Goal: Information Seeking & Learning: Check status

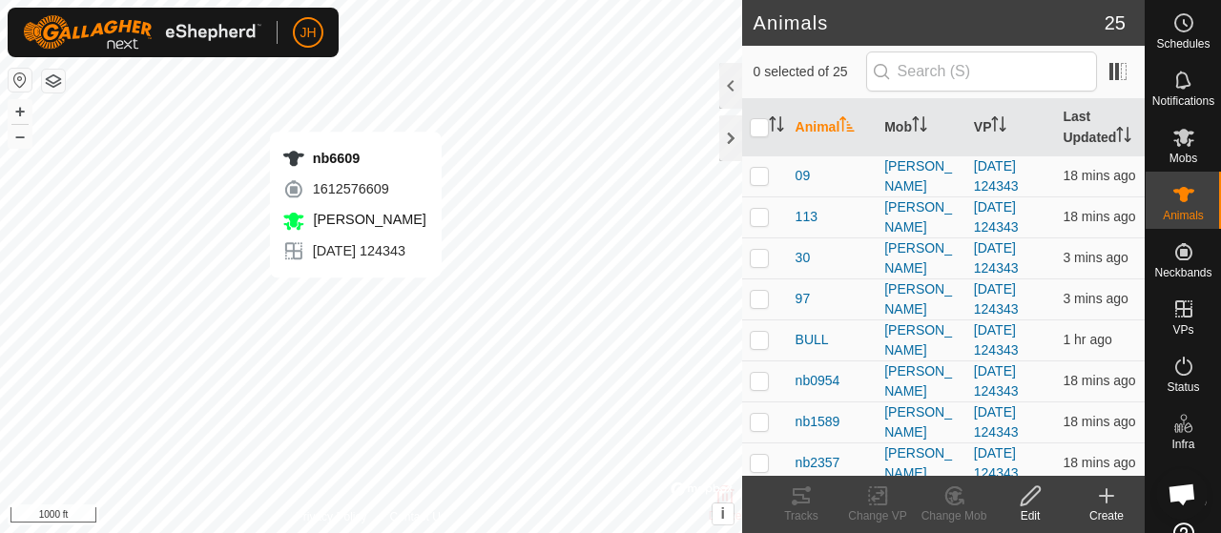
checkbox input "true"
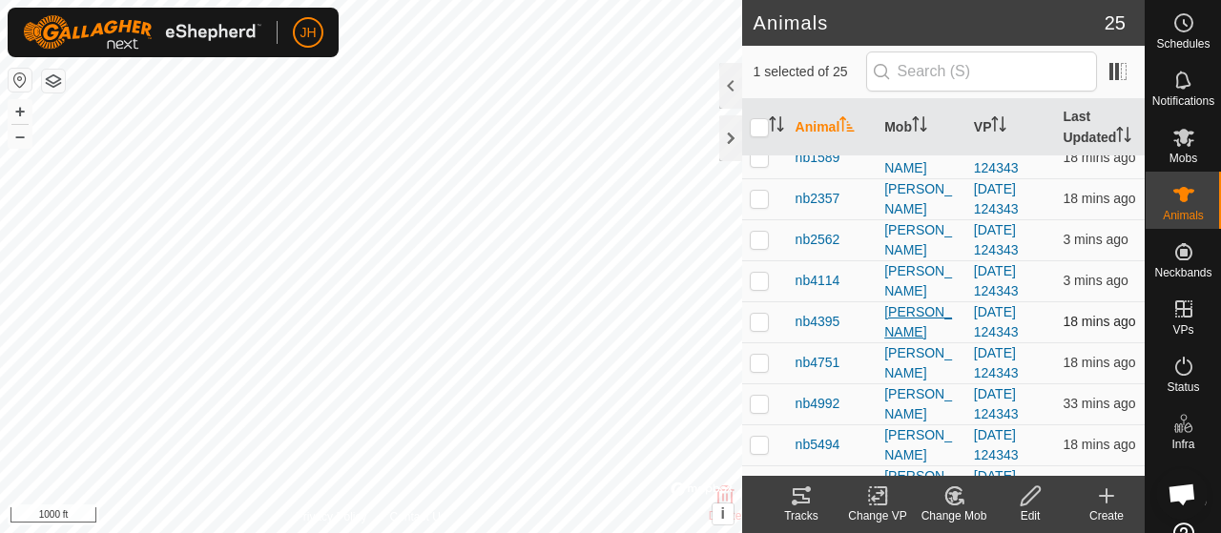
scroll to position [477, 0]
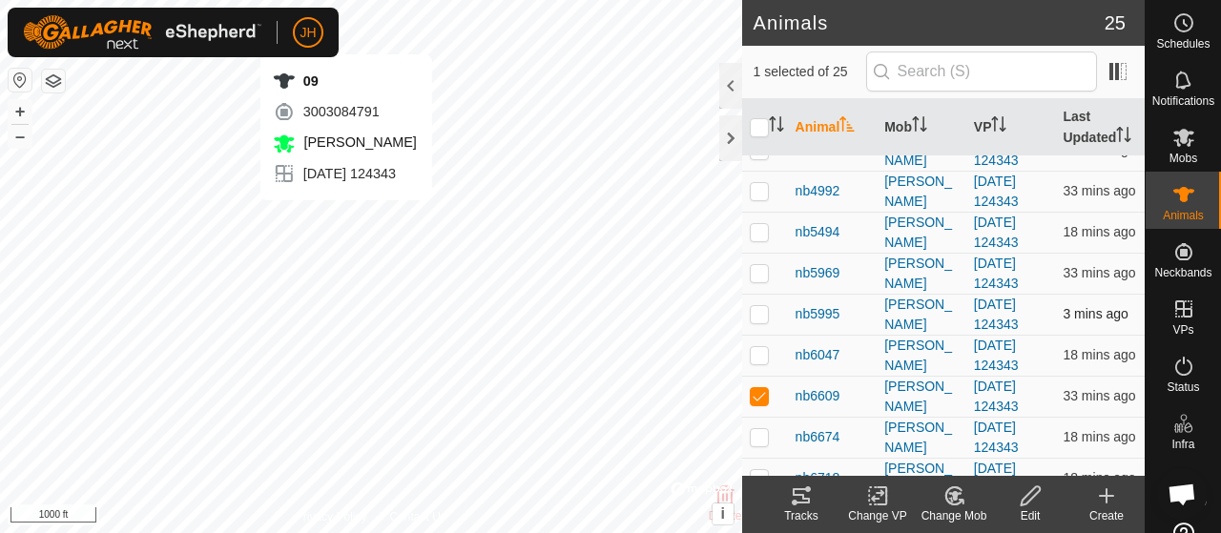
checkbox input "true"
checkbox input "false"
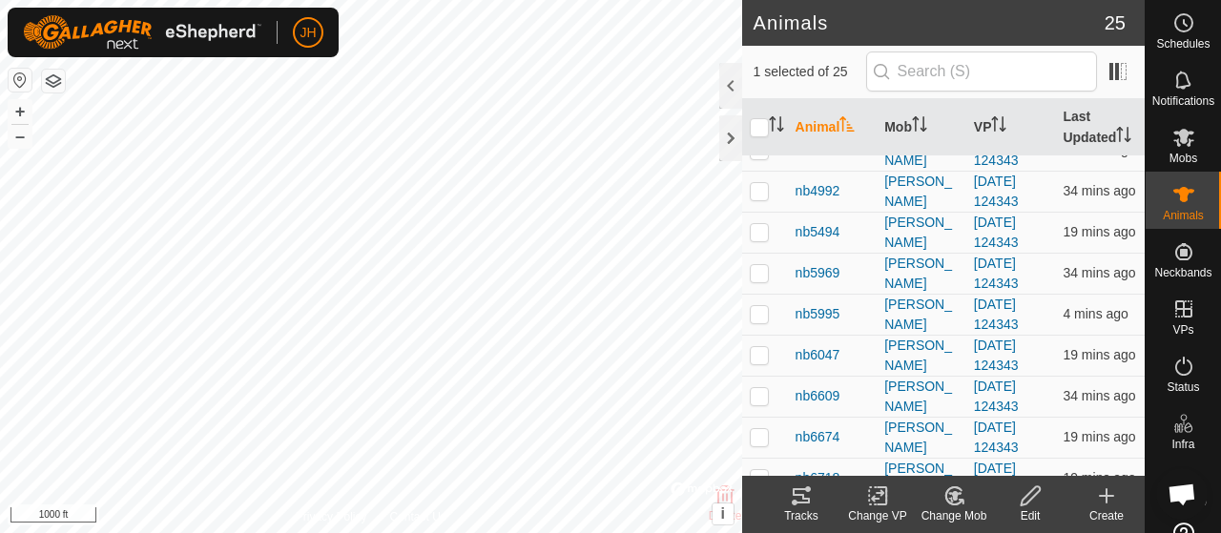
click at [807, 509] on div "Tracks" at bounding box center [801, 515] width 76 height 17
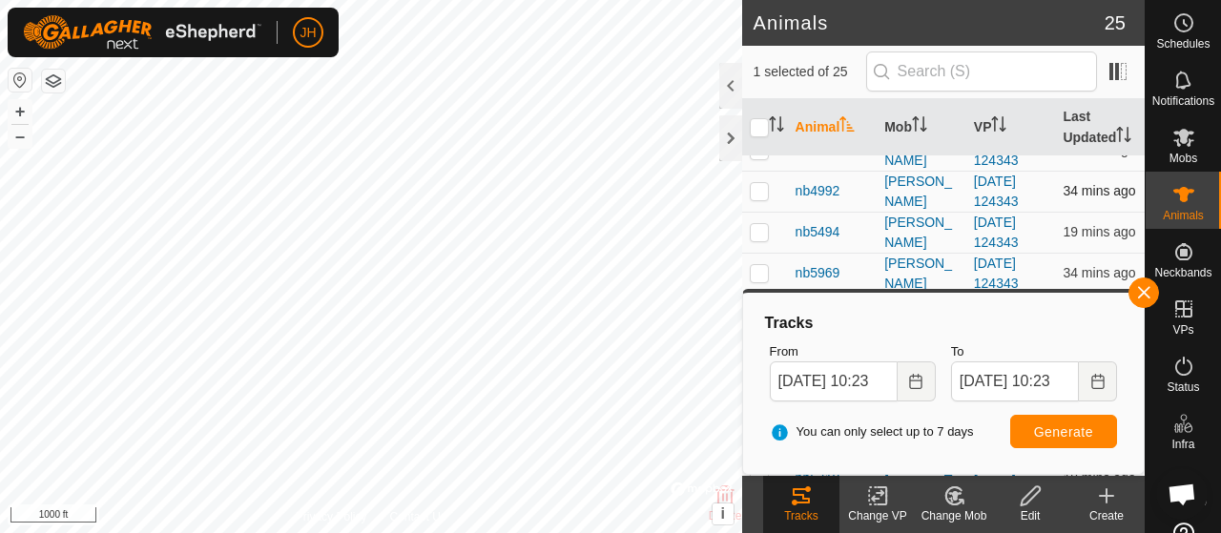
click at [753, 198] on p-checkbox at bounding box center [759, 190] width 19 height 15
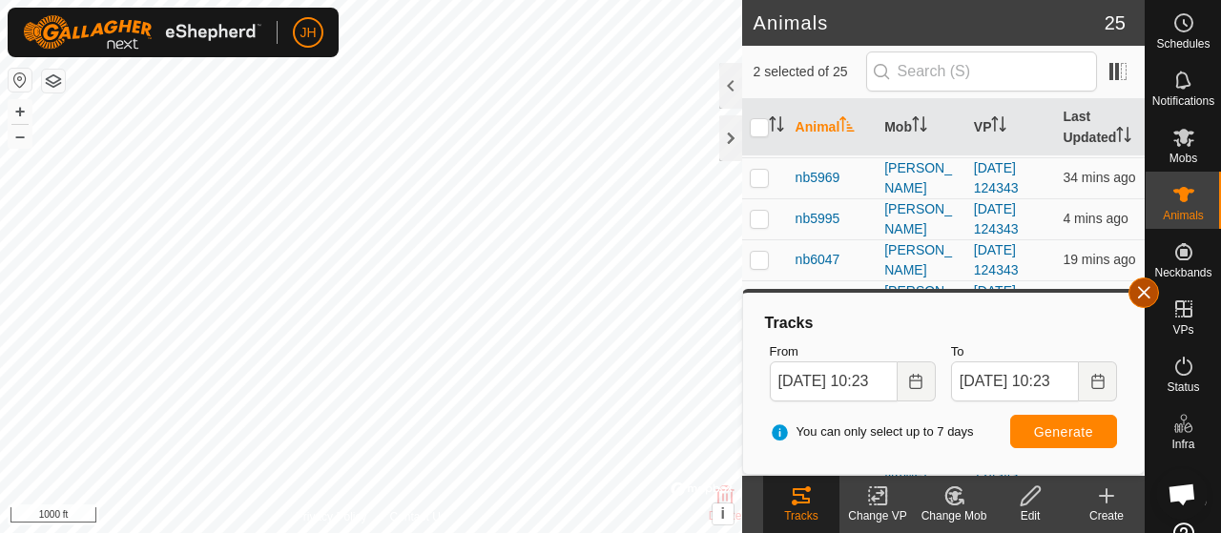
click at [1141, 295] on button "button" at bounding box center [1143, 293] width 31 height 31
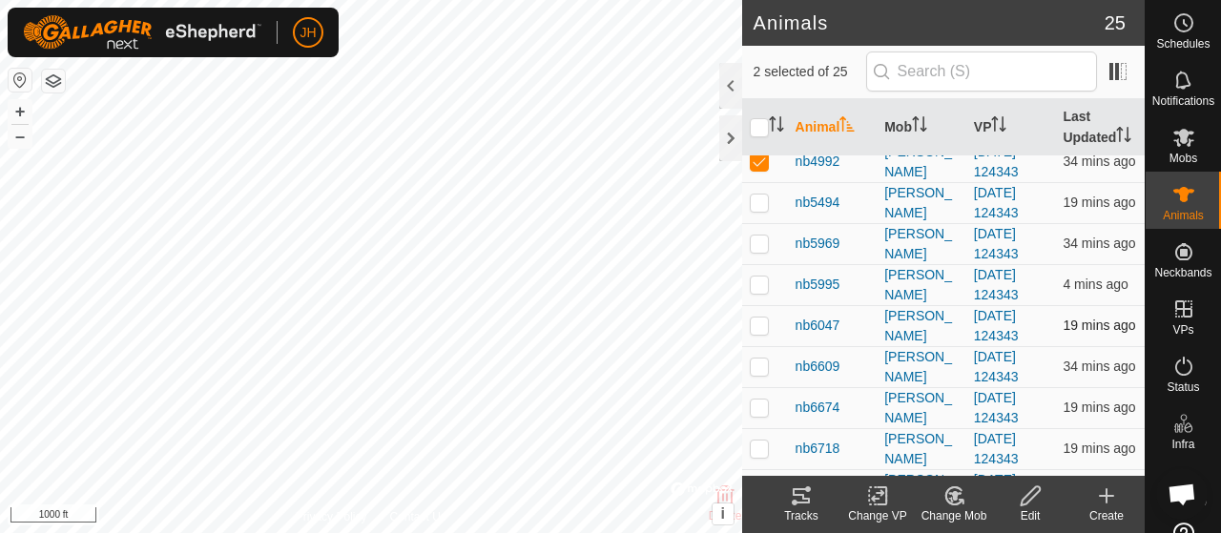
scroll to position [477, 0]
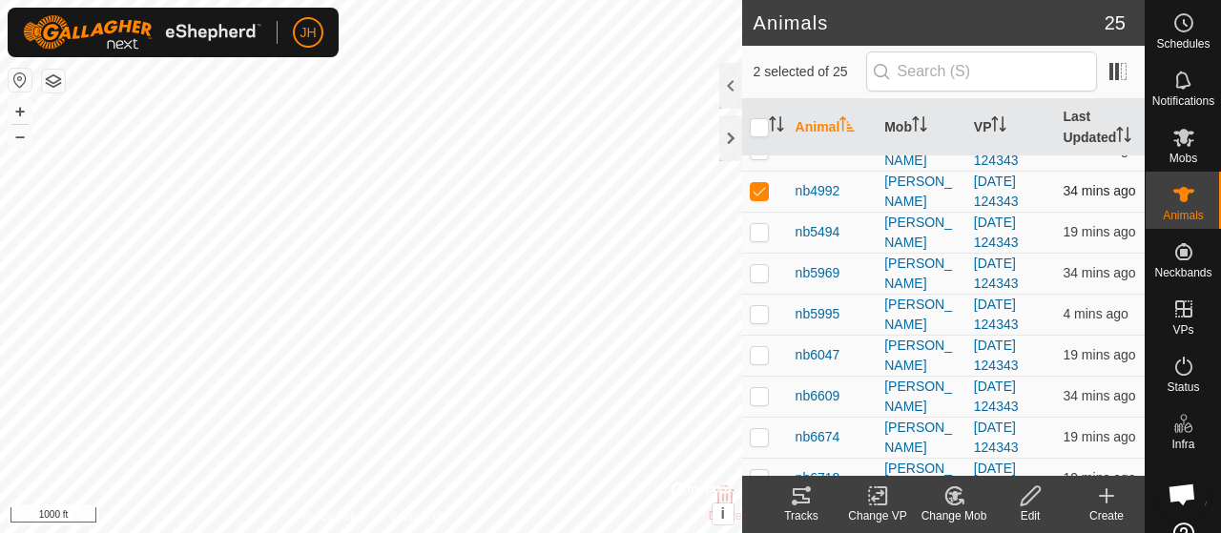
click at [757, 212] on td at bounding box center [765, 191] width 46 height 41
checkbox input "false"
click at [812, 504] on tracks-svg-icon at bounding box center [801, 495] width 76 height 23
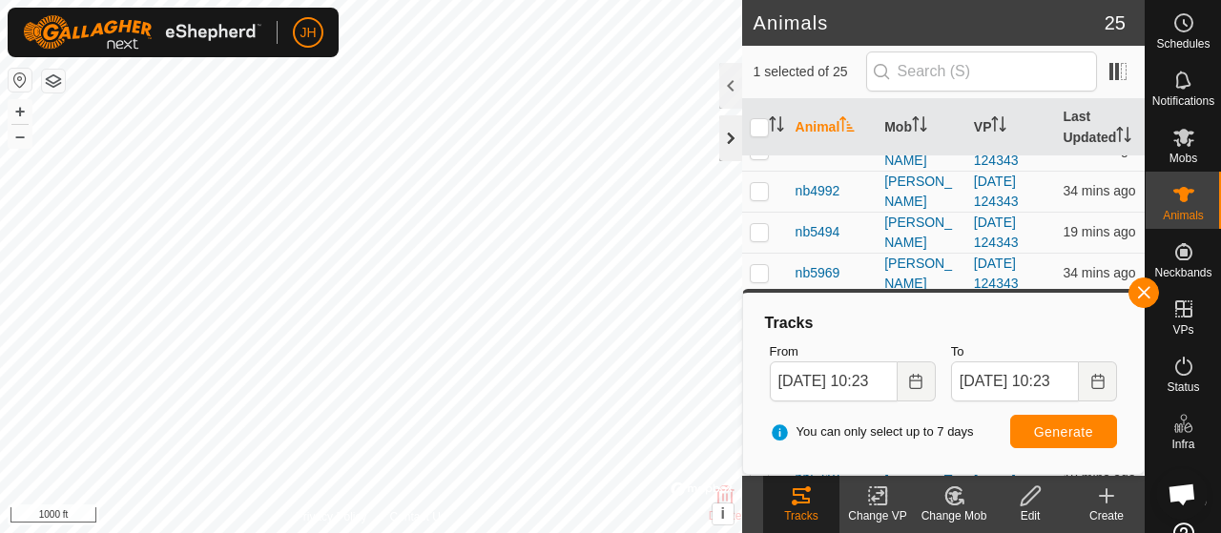
click at [722, 127] on div at bounding box center [730, 138] width 23 height 46
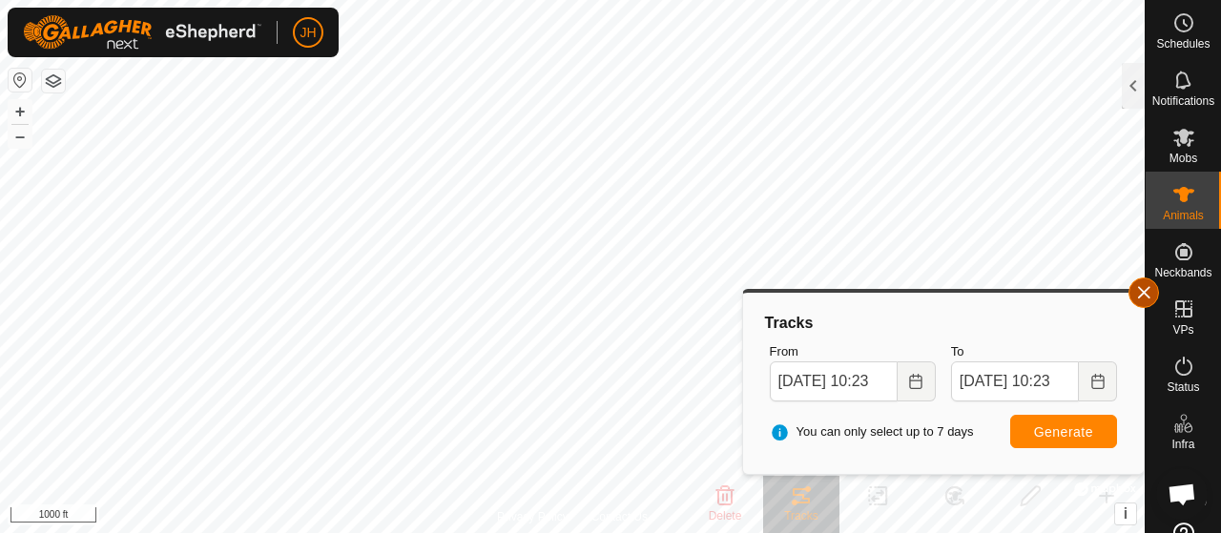
click at [1142, 290] on button "button" at bounding box center [1143, 293] width 31 height 31
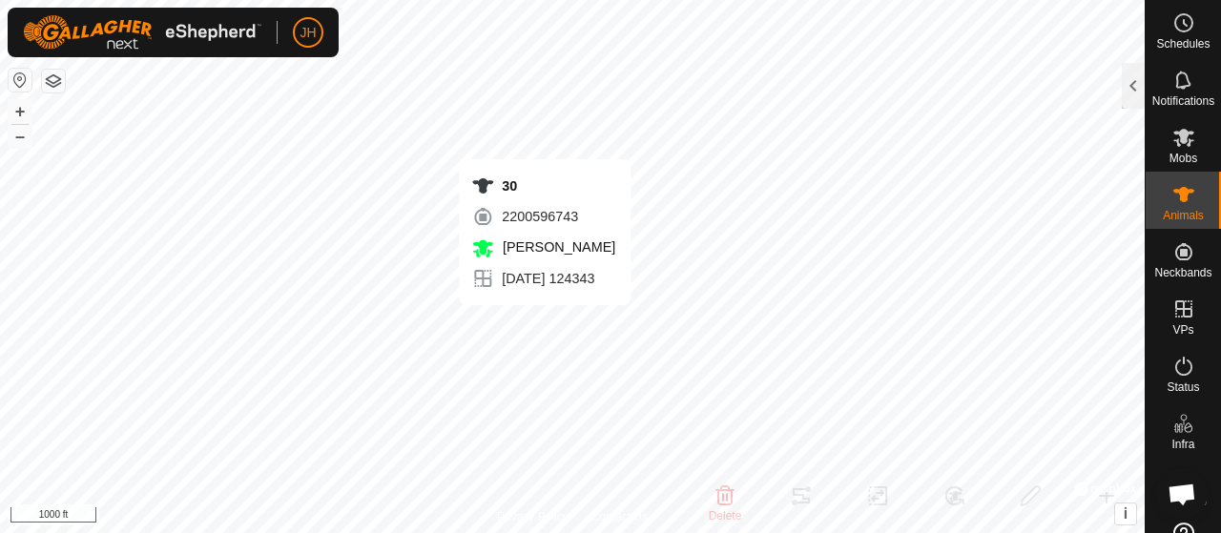
checkbox input "false"
checkbox input "true"
click at [1125, 79] on div at bounding box center [1132, 86] width 23 height 46
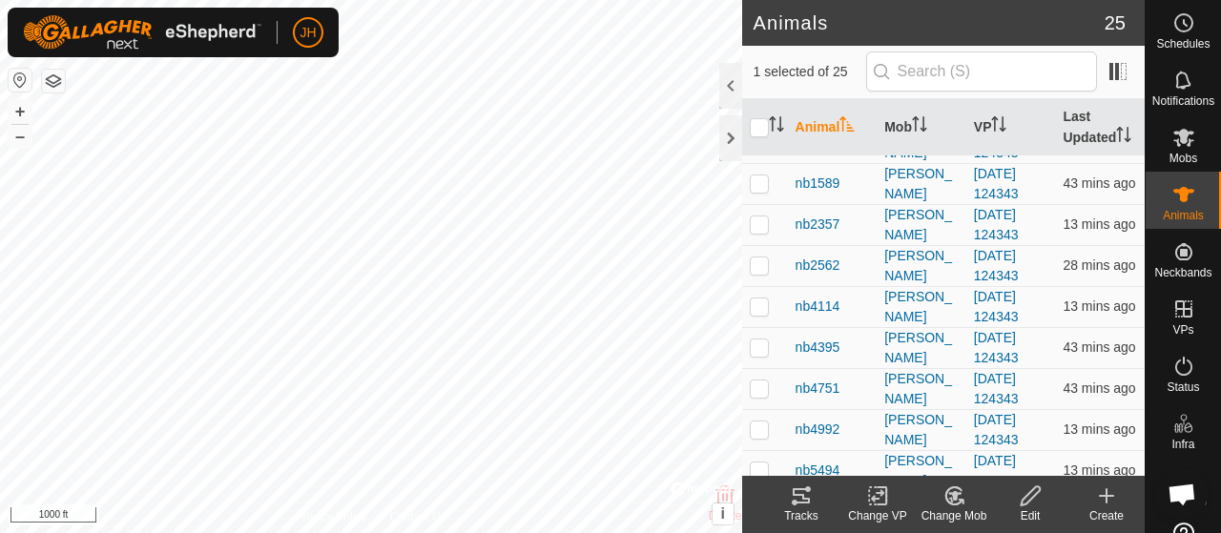
scroll to position [0, 0]
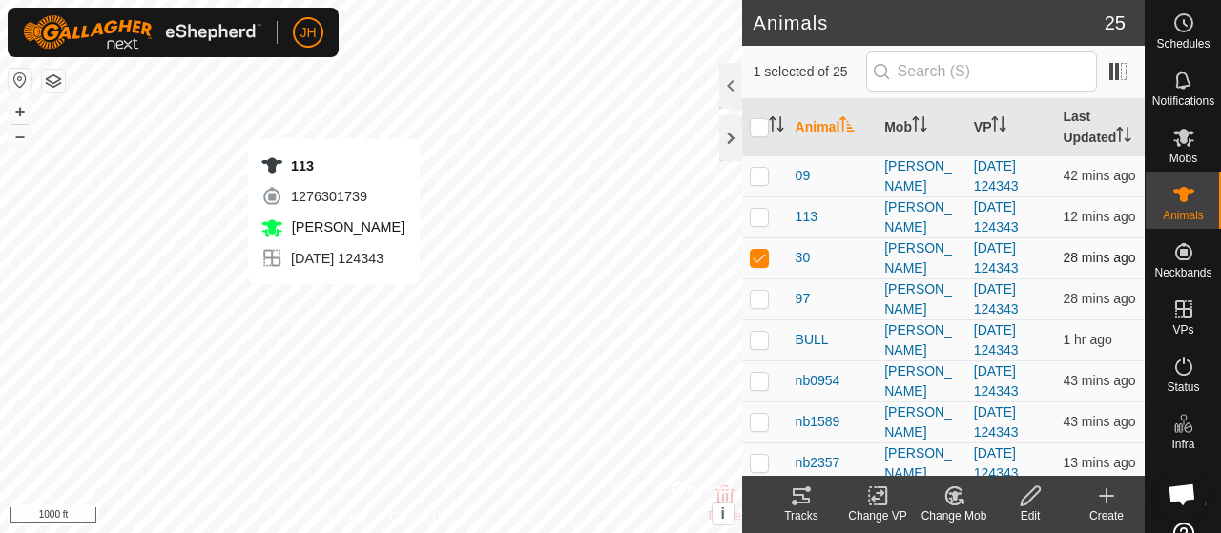
checkbox input "true"
checkbox input "false"
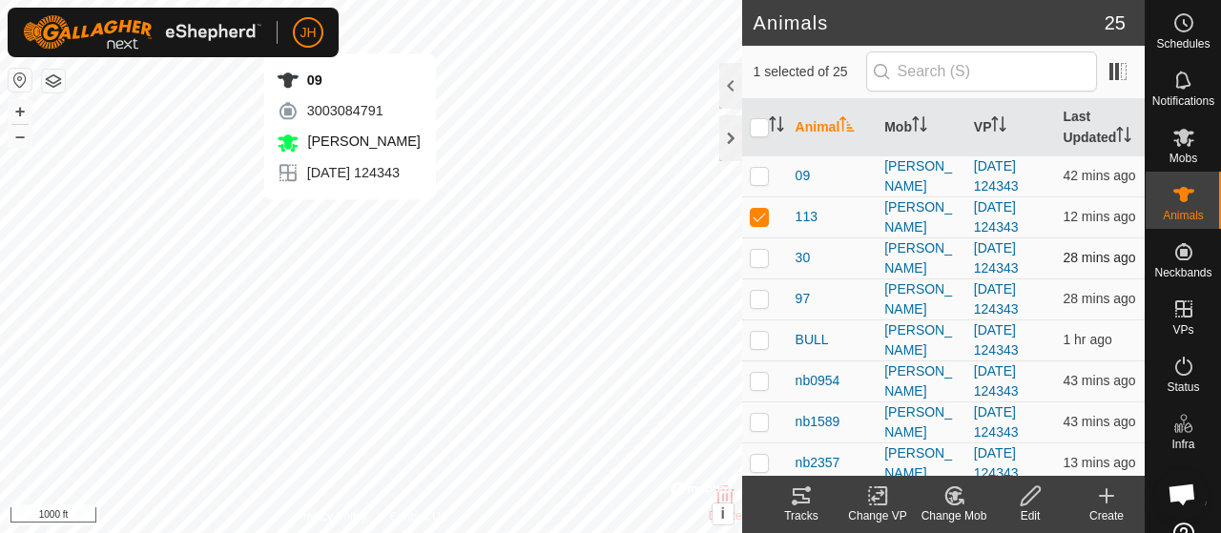
checkbox input "true"
checkbox input "false"
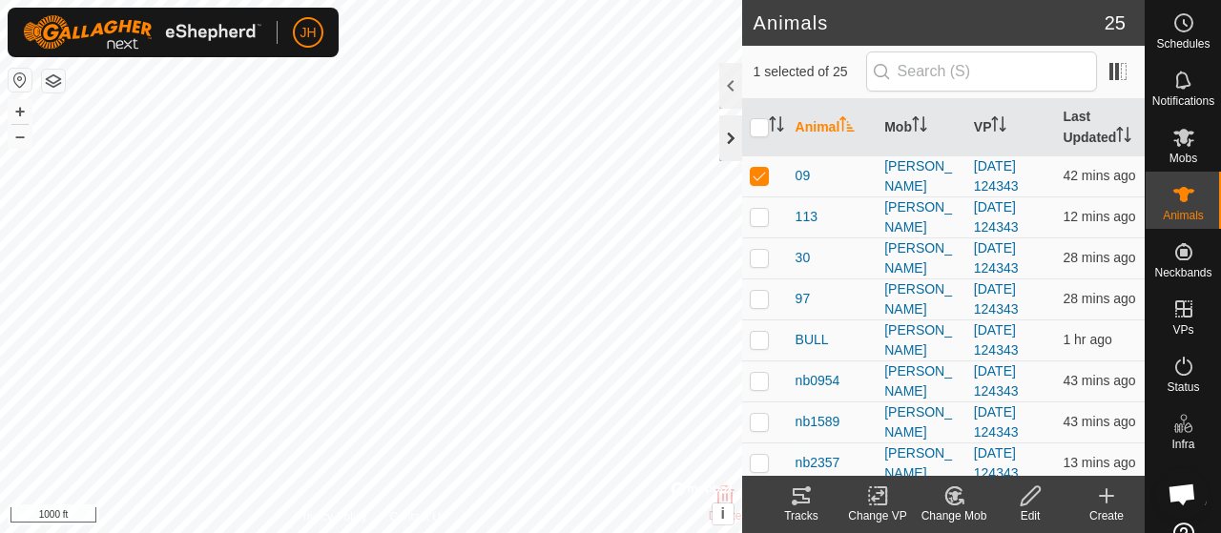
click at [735, 128] on div at bounding box center [730, 138] width 23 height 46
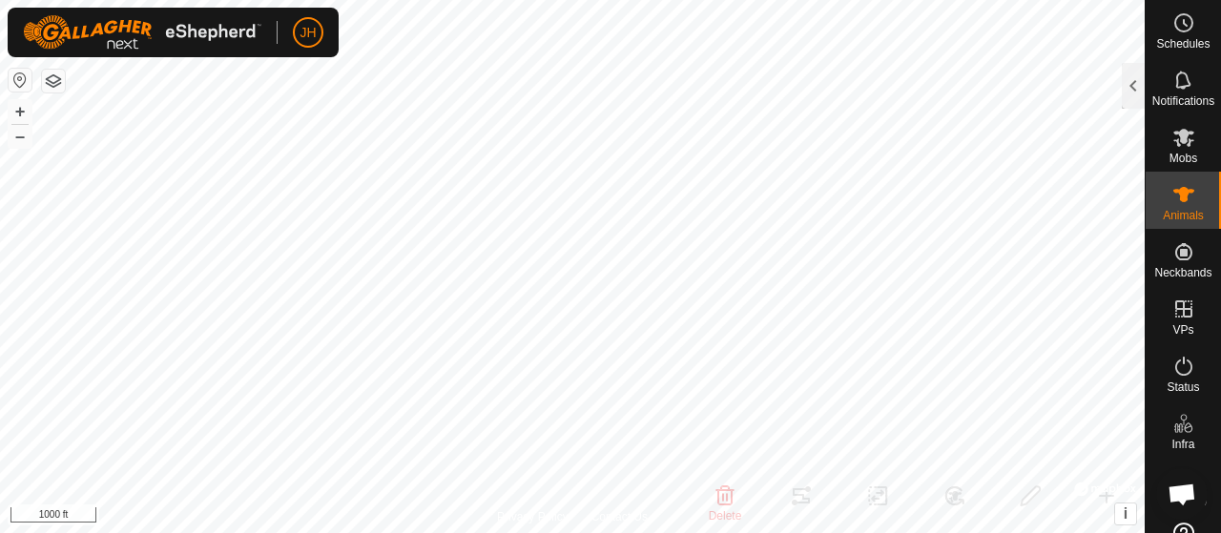
scroll to position [53, 0]
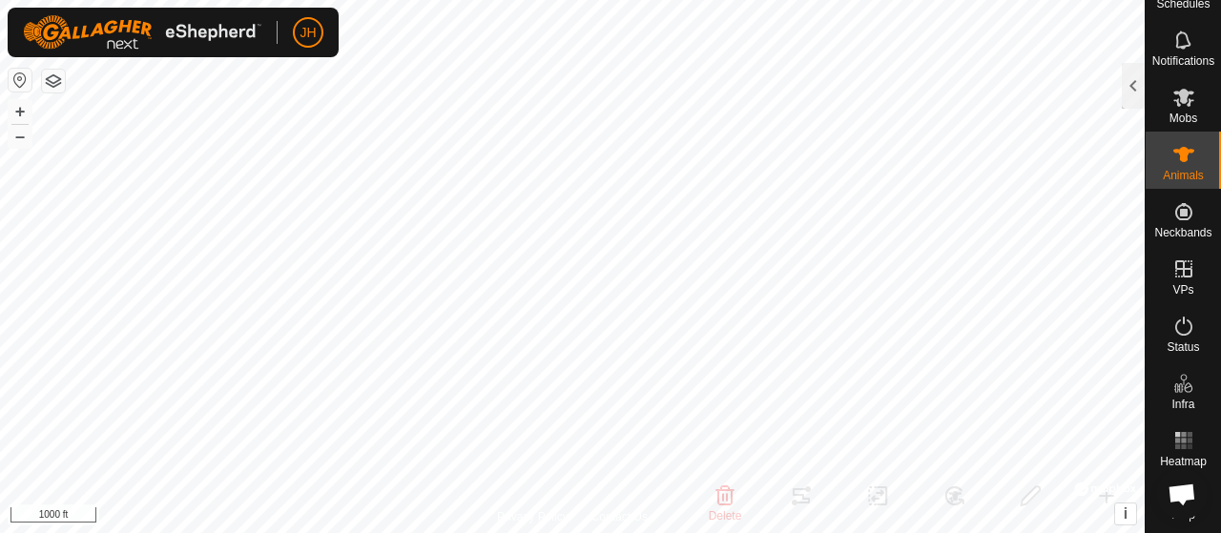
click at [1039, 437] on body "JH Schedules Notifications Mobs Animals Neckbands VPs Status Infra Heatmap Help…" at bounding box center [610, 266] width 1221 height 533
click at [1181, 438] on rect at bounding box center [1183, 440] width 5 height 5
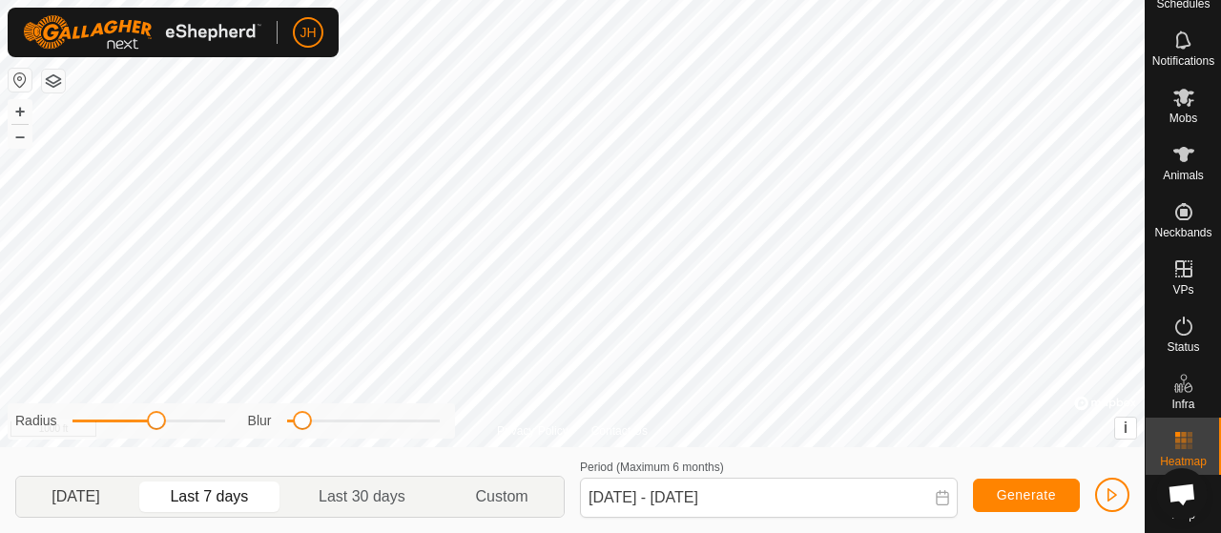
click at [97, 490] on p-togglebutton "[DATE]" at bounding box center [75, 497] width 119 height 40
type input "[DATE] - [DATE]"
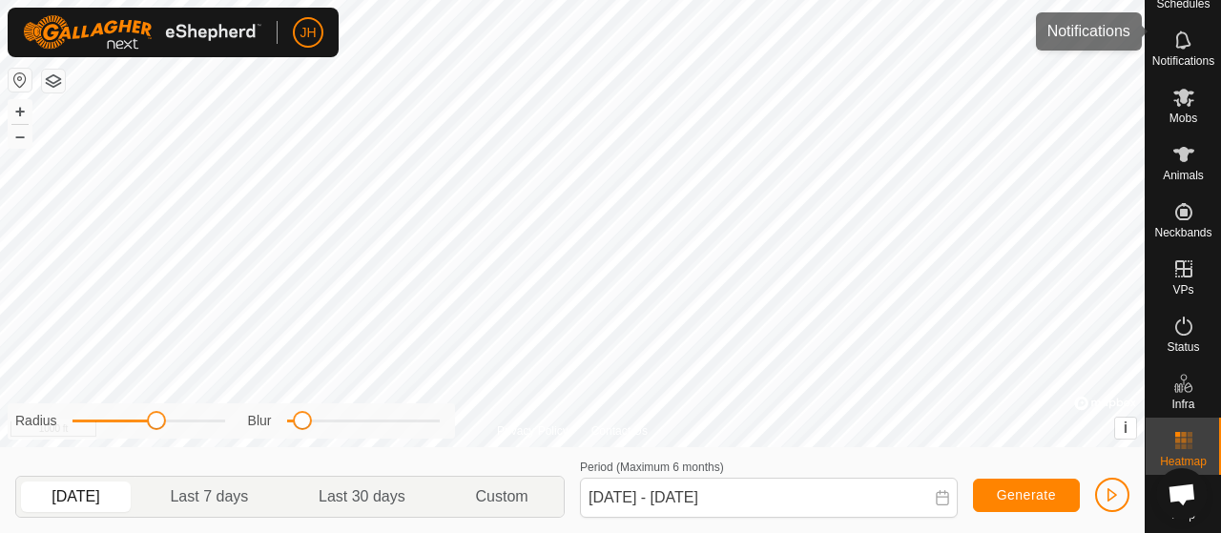
click at [1184, 55] on span "Notifications" at bounding box center [1183, 60] width 62 height 11
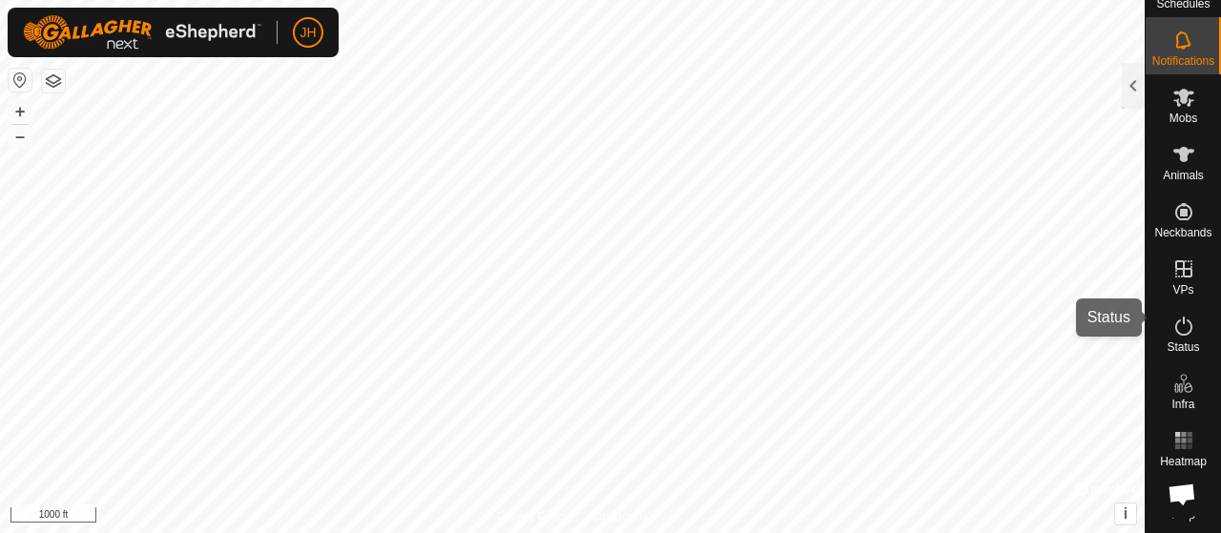
click at [1173, 315] on icon at bounding box center [1183, 326] width 23 height 23
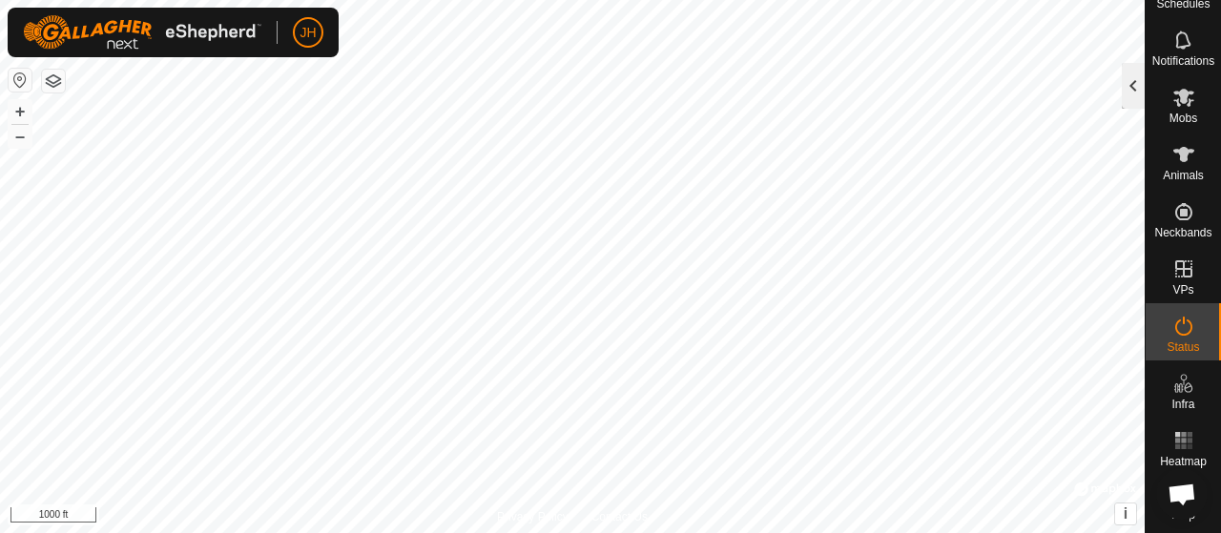
click at [1135, 76] on div at bounding box center [1132, 86] width 23 height 46
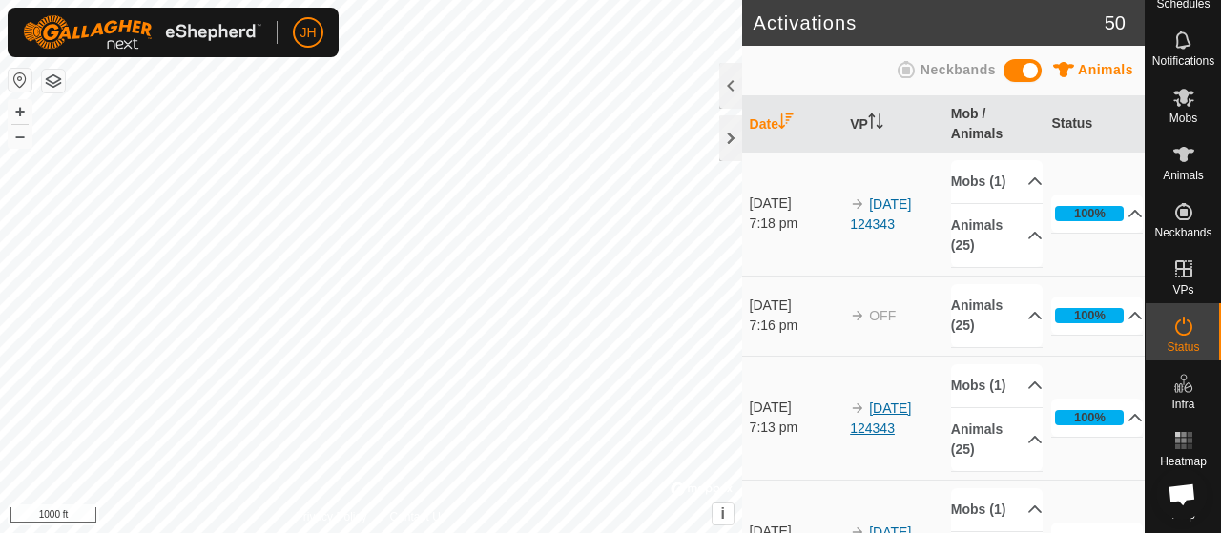
click at [867, 430] on link "[DATE] 124343" at bounding box center [880, 418] width 61 height 35
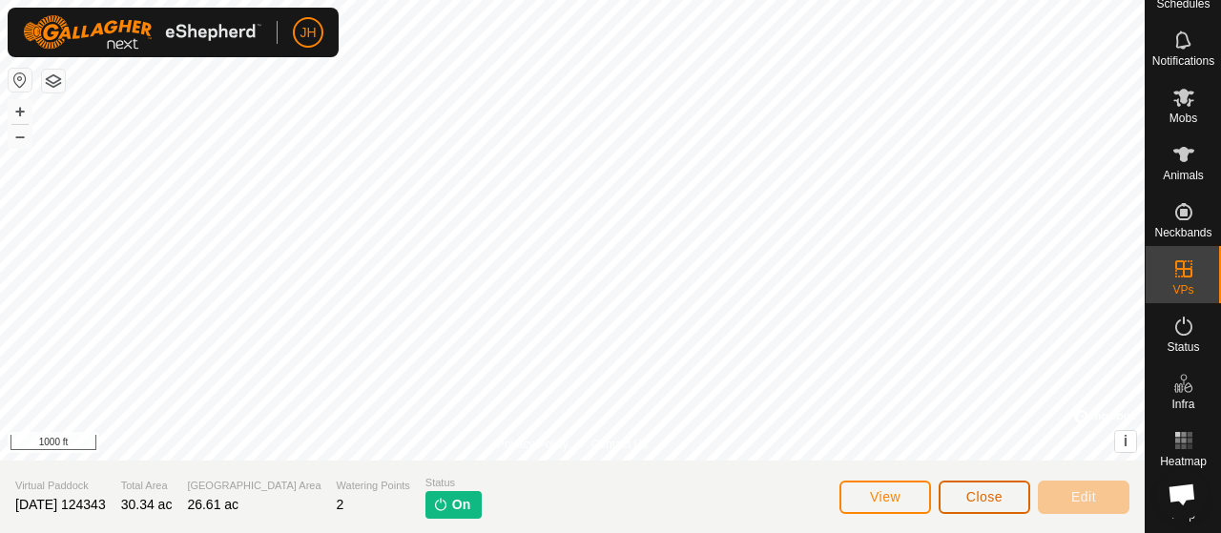
click at [980, 503] on span "Close" at bounding box center [984, 496] width 36 height 15
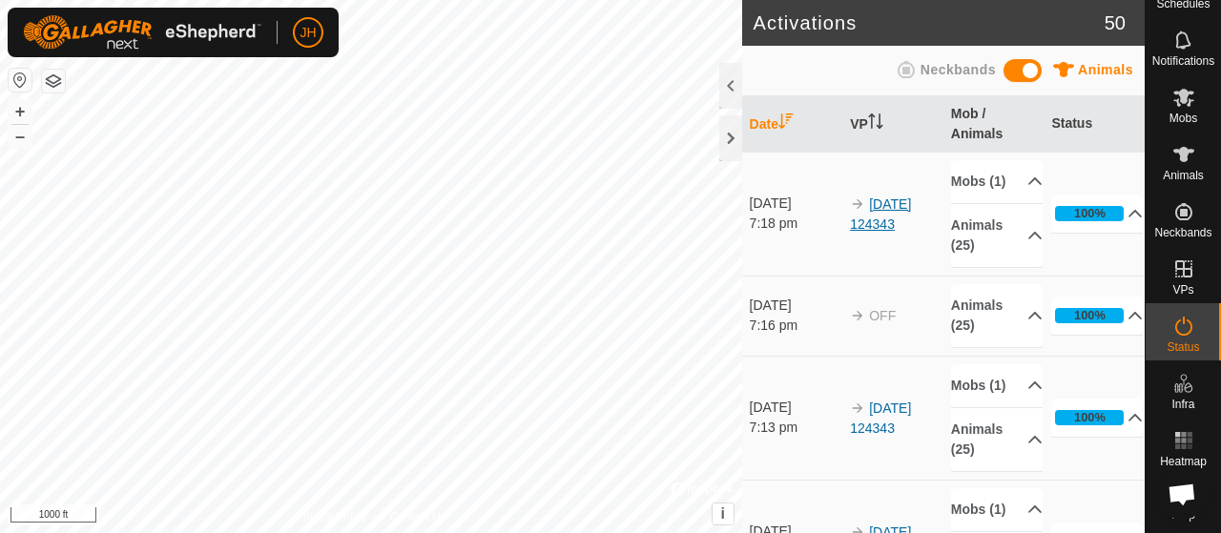
click at [873, 232] on link "[DATE] 124343" at bounding box center [880, 213] width 61 height 35
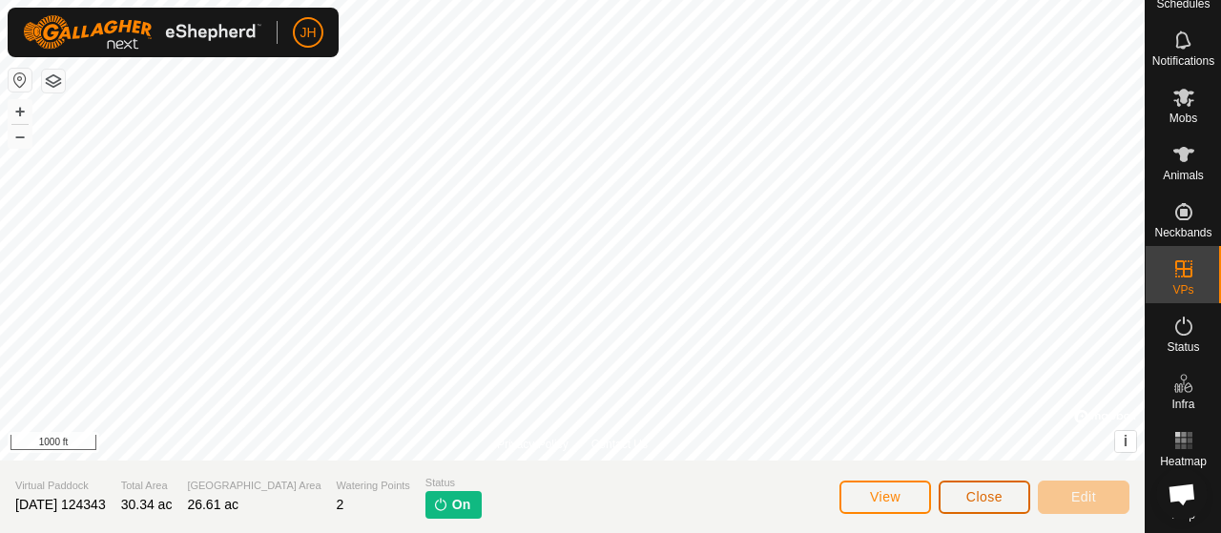
click at [980, 489] on span "Close" at bounding box center [984, 496] width 36 height 15
